Goal: Task Accomplishment & Management: Manage account settings

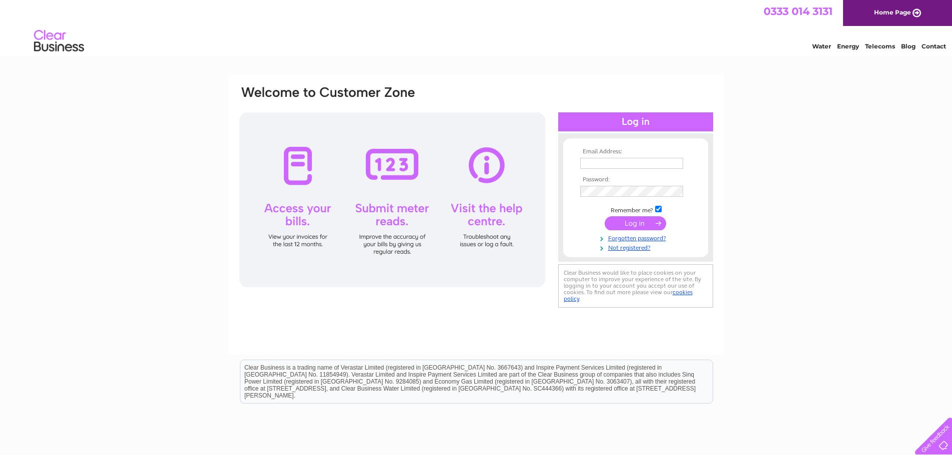
type input "[PERSON_NAME][EMAIL_ADDRESS][DOMAIN_NAME]"
click at [637, 226] on input "submit" at bounding box center [635, 223] width 61 height 14
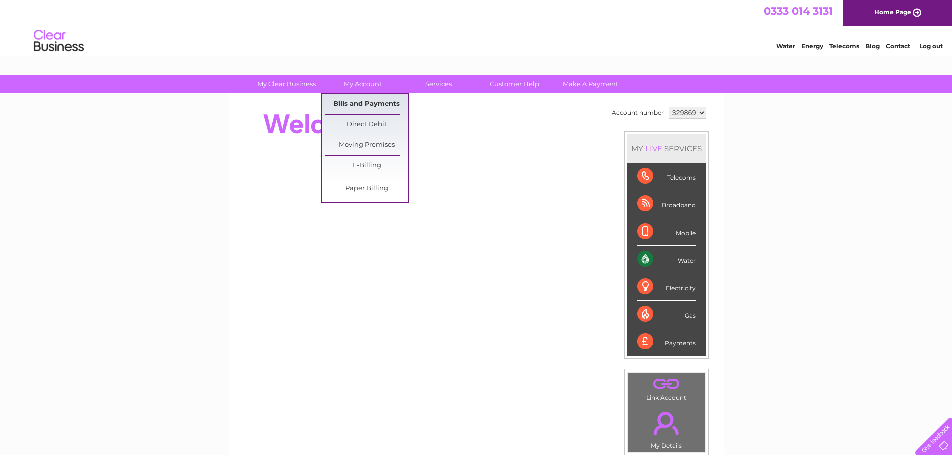
click at [375, 106] on link "Bills and Payments" at bounding box center [366, 104] width 82 height 20
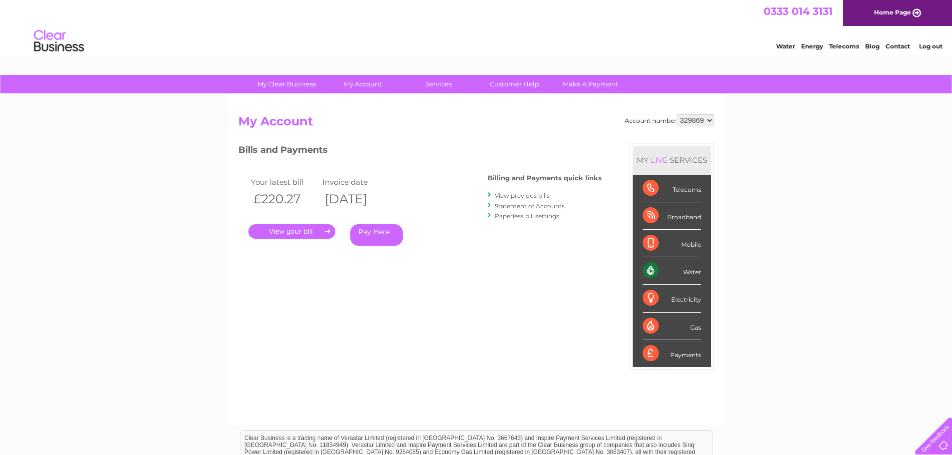
click at [521, 197] on link "View previous bills" at bounding box center [522, 195] width 55 height 7
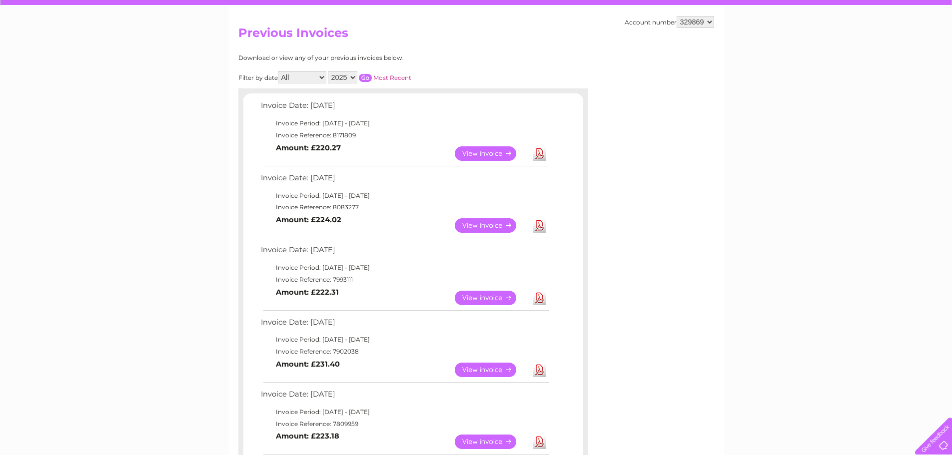
scroll to position [100, 0]
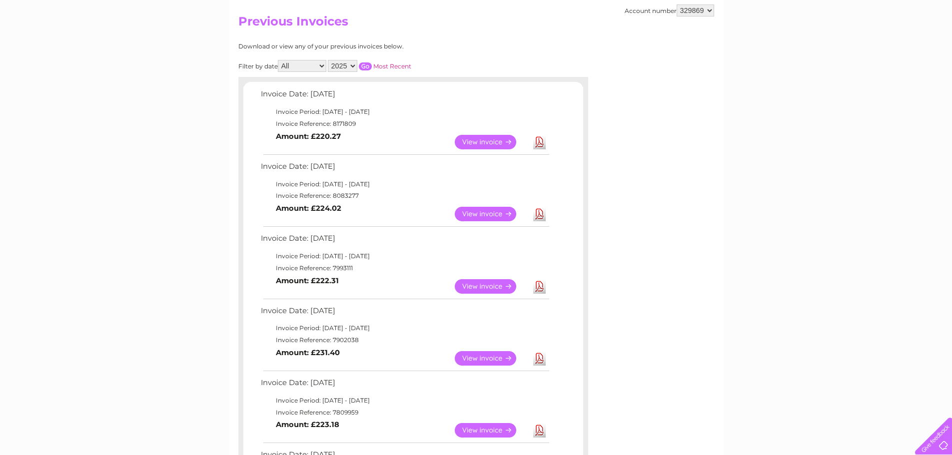
click at [484, 290] on link "View" at bounding box center [491, 286] width 73 height 14
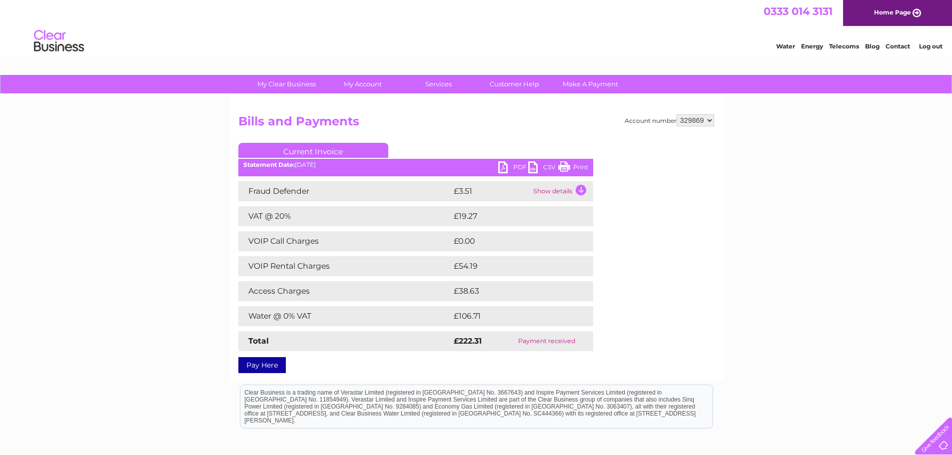
click at [517, 165] on link "PDF" at bounding box center [513, 168] width 30 height 14
click at [518, 165] on link "PDF" at bounding box center [513, 168] width 30 height 14
